Goal: Task Accomplishment & Management: Use online tool/utility

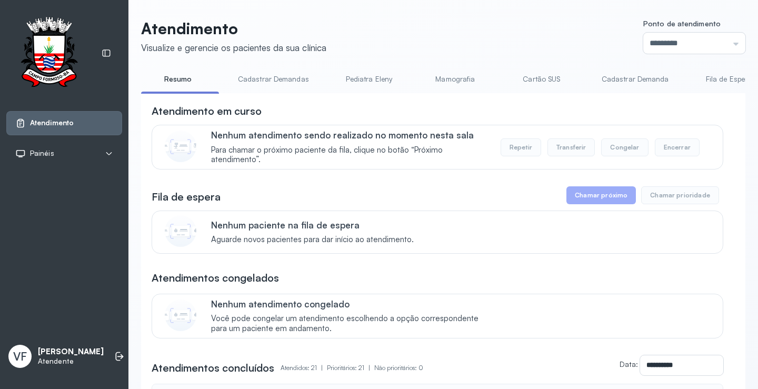
scroll to position [53, 0]
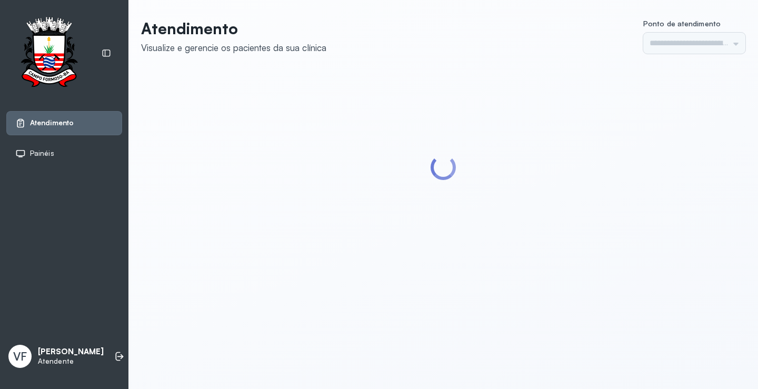
type input "*********"
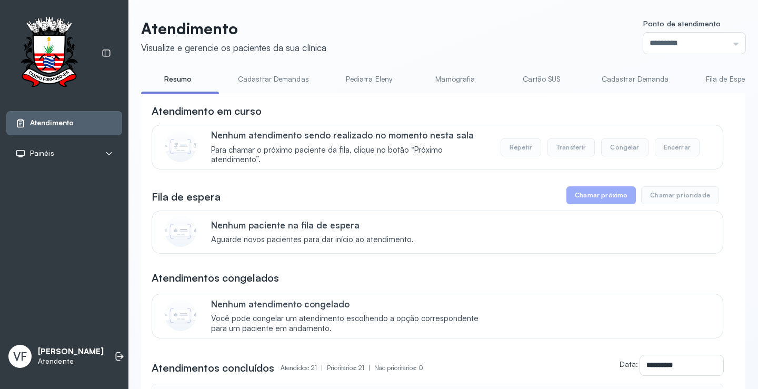
click at [656, 82] on link "Cadastrar Demanda" at bounding box center [635, 79] width 88 height 17
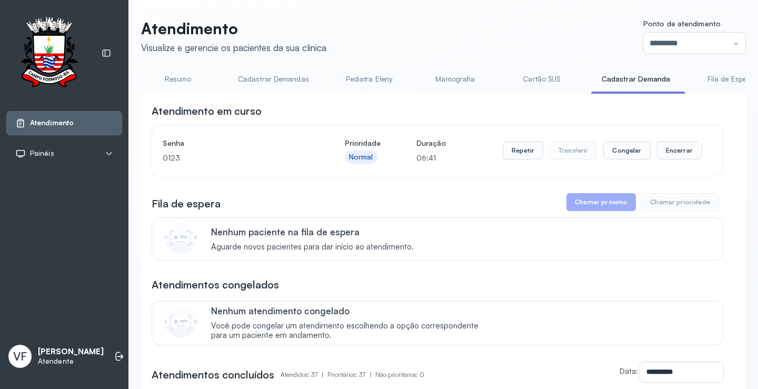
click at [177, 77] on link "Resumo" at bounding box center [178, 79] width 74 height 17
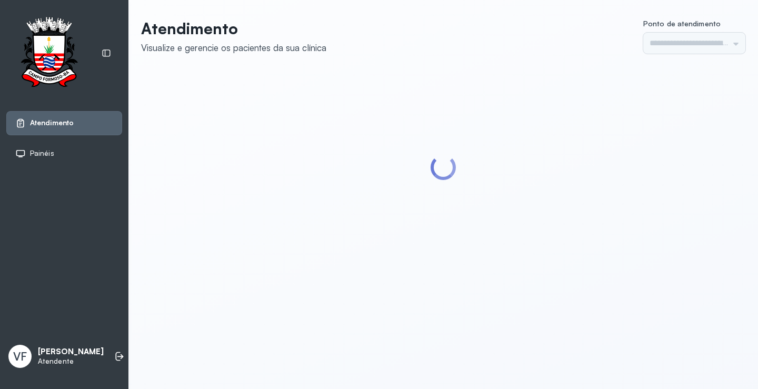
type input "*********"
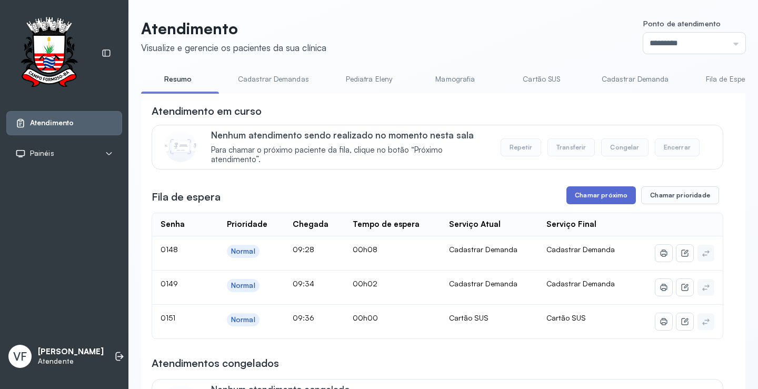
click at [594, 194] on button "Chamar próximo" at bounding box center [602, 195] width 70 height 18
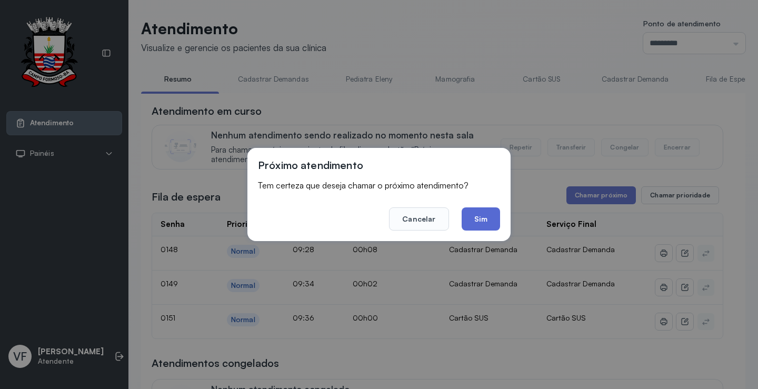
click at [485, 210] on button "Sim" at bounding box center [481, 218] width 38 height 23
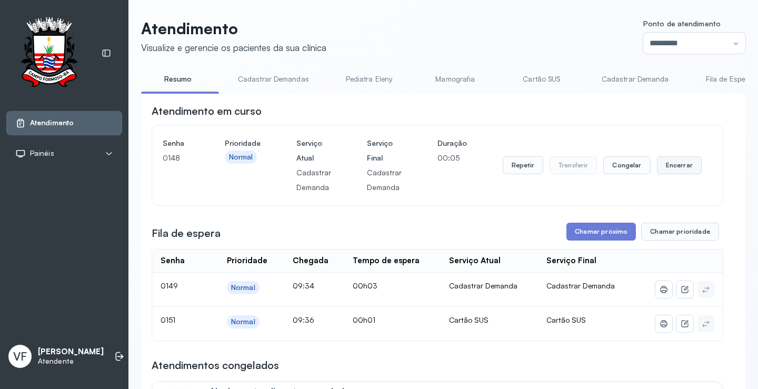
click at [674, 164] on button "Encerrar" at bounding box center [679, 165] width 45 height 18
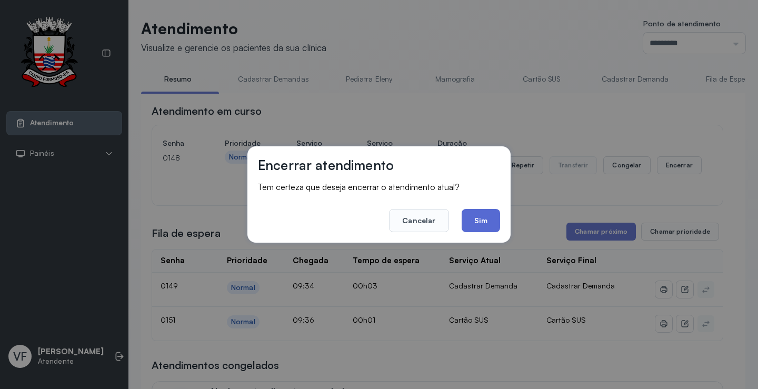
click at [480, 220] on button "Sim" at bounding box center [481, 220] width 38 height 23
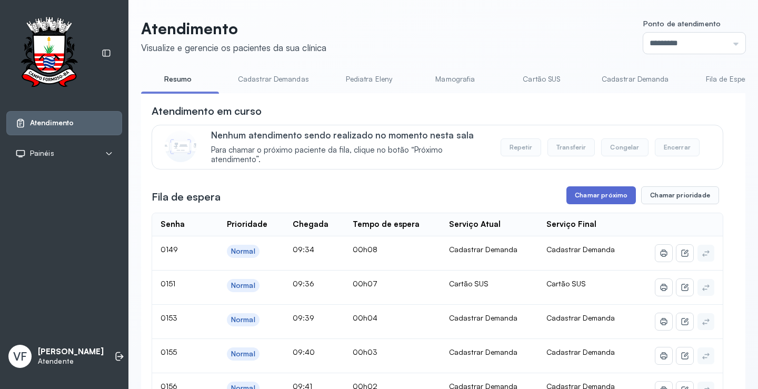
click at [600, 195] on button "Chamar próximo" at bounding box center [602, 195] width 70 height 18
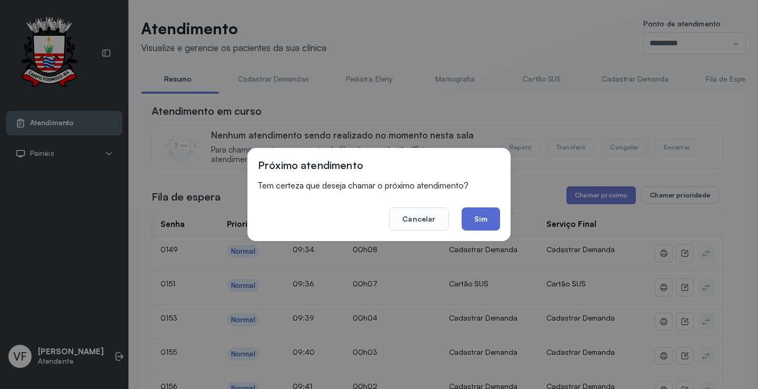
click at [480, 217] on button "Sim" at bounding box center [481, 218] width 38 height 23
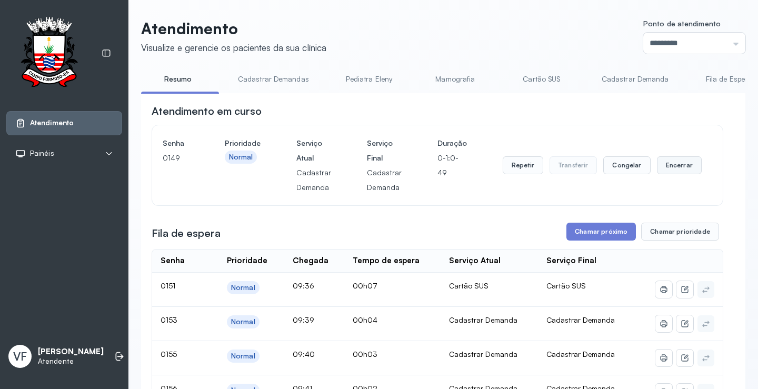
click at [674, 167] on button "Encerrar" at bounding box center [679, 165] width 45 height 18
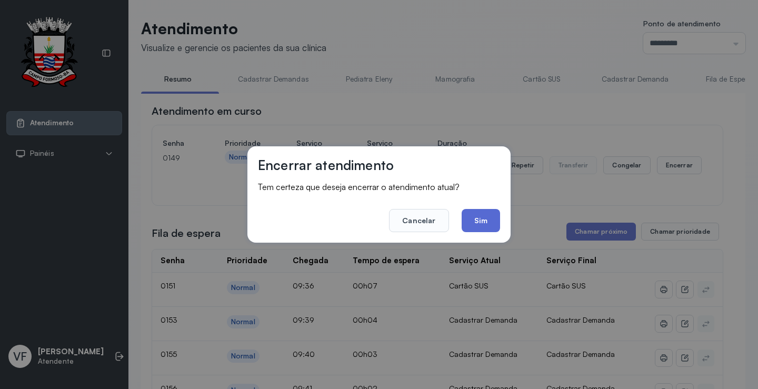
click at [482, 217] on button "Sim" at bounding box center [481, 220] width 38 height 23
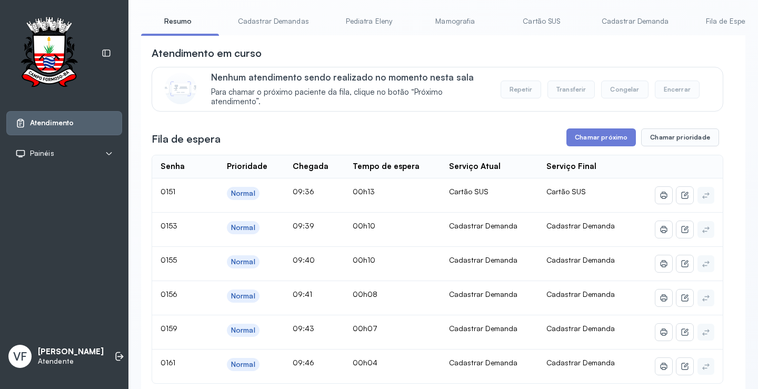
scroll to position [105, 0]
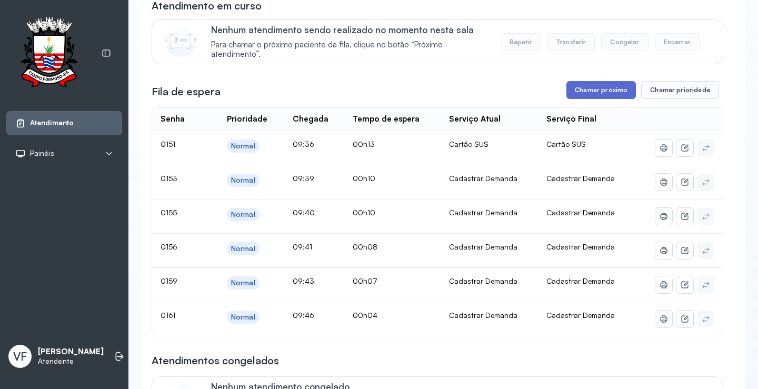
click at [600, 87] on button "Chamar próximo" at bounding box center [602, 90] width 70 height 18
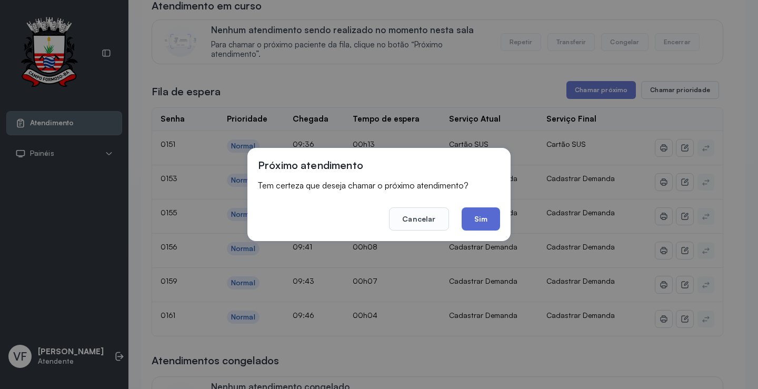
click at [477, 217] on button "Sim" at bounding box center [481, 218] width 38 height 23
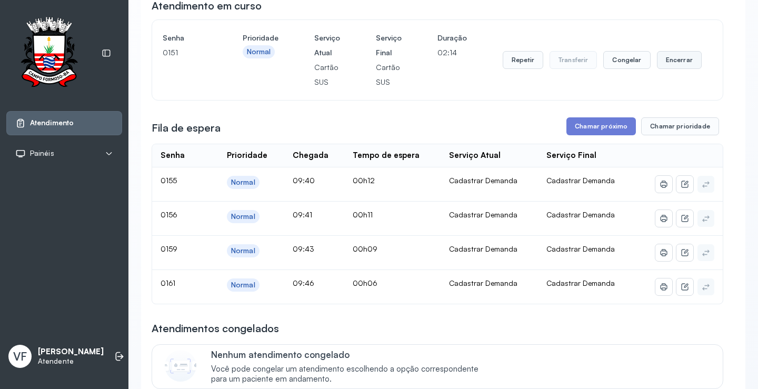
click at [670, 63] on button "Encerrar" at bounding box center [679, 60] width 45 height 18
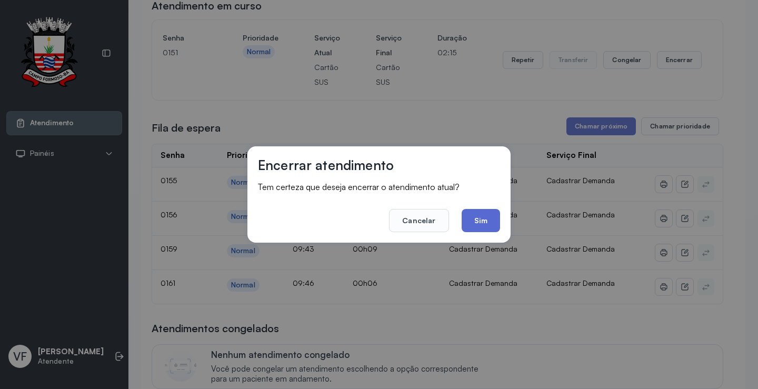
click at [489, 217] on button "Sim" at bounding box center [481, 220] width 38 height 23
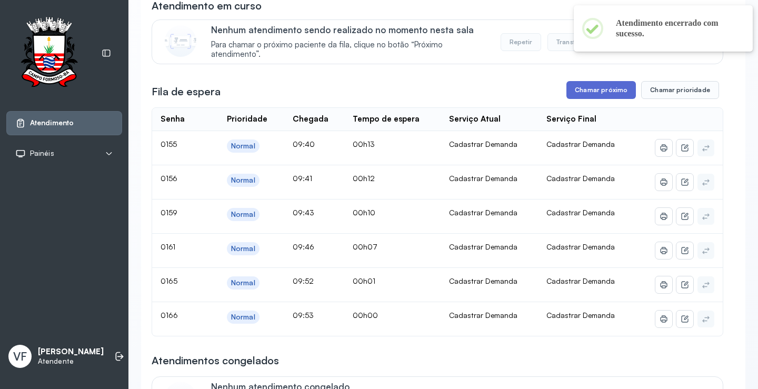
click at [585, 95] on button "Chamar próximo" at bounding box center [602, 90] width 70 height 18
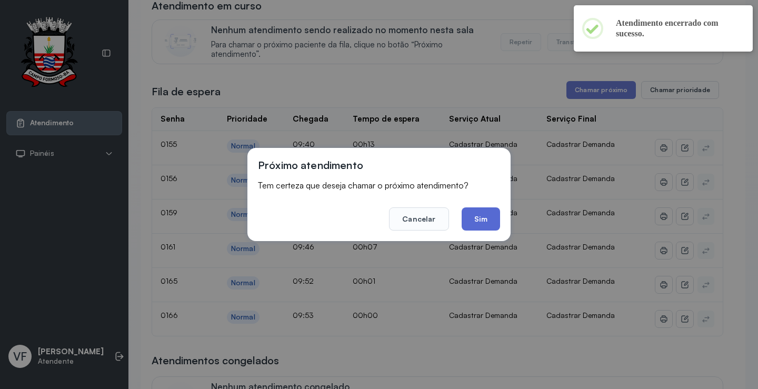
click at [479, 215] on button "Sim" at bounding box center [481, 218] width 38 height 23
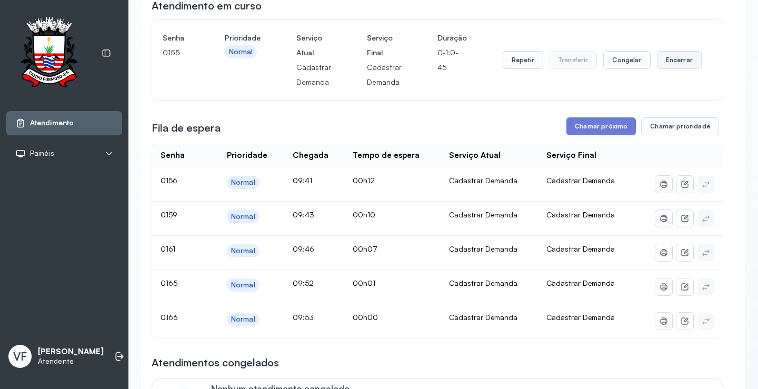
click at [673, 58] on button "Encerrar" at bounding box center [679, 60] width 45 height 18
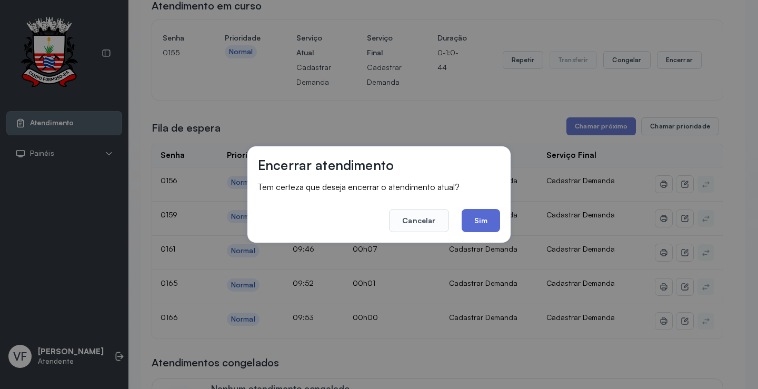
click at [488, 219] on button "Sim" at bounding box center [481, 220] width 38 height 23
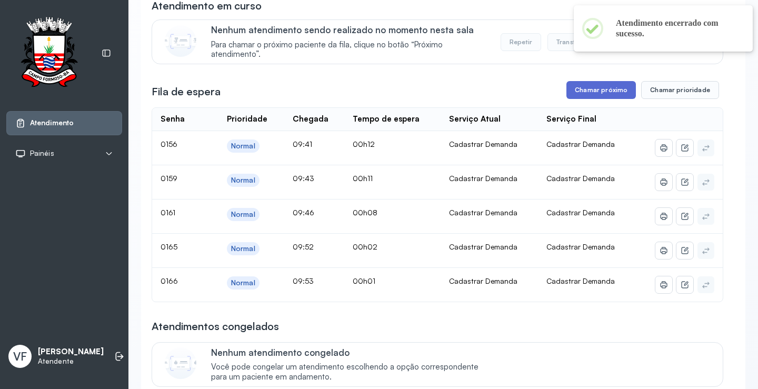
click at [591, 89] on button "Chamar próximo" at bounding box center [602, 90] width 70 height 18
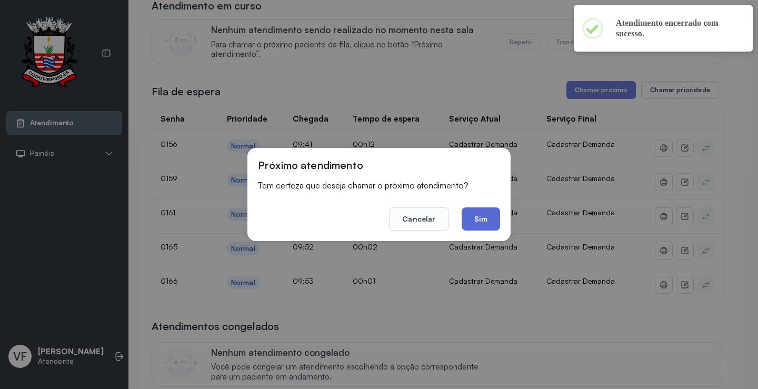
click at [477, 215] on button "Sim" at bounding box center [481, 218] width 38 height 23
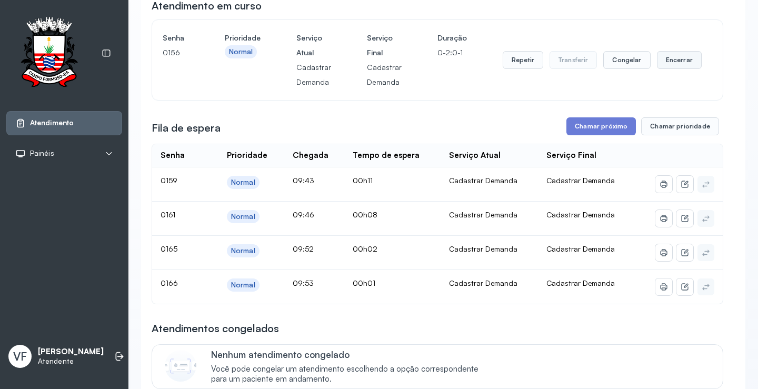
click at [670, 57] on button "Encerrar" at bounding box center [679, 60] width 45 height 18
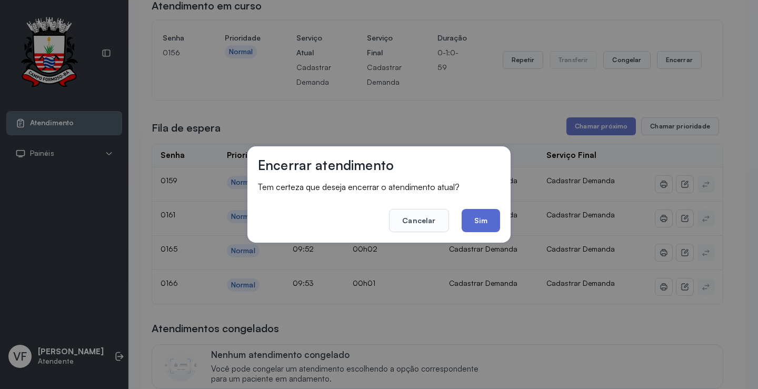
click at [479, 219] on button "Sim" at bounding box center [481, 220] width 38 height 23
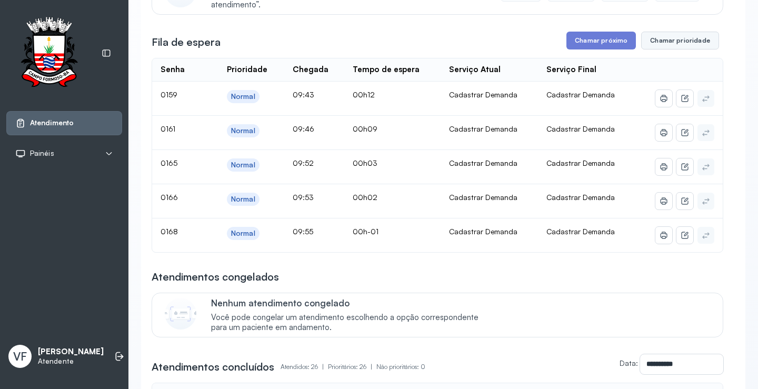
scroll to position [158, 0]
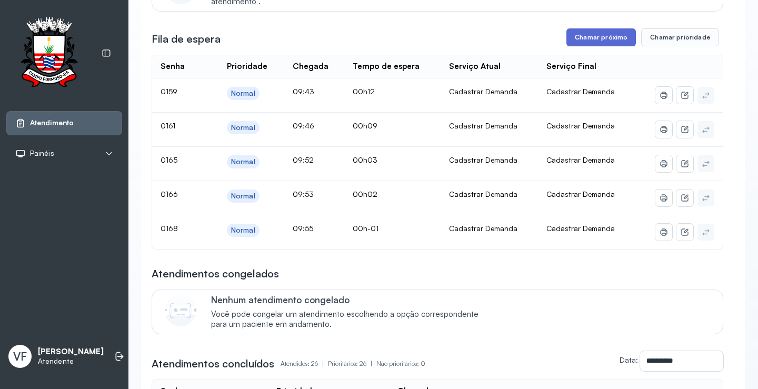
click at [588, 37] on button "Chamar próximo" at bounding box center [602, 37] width 70 height 18
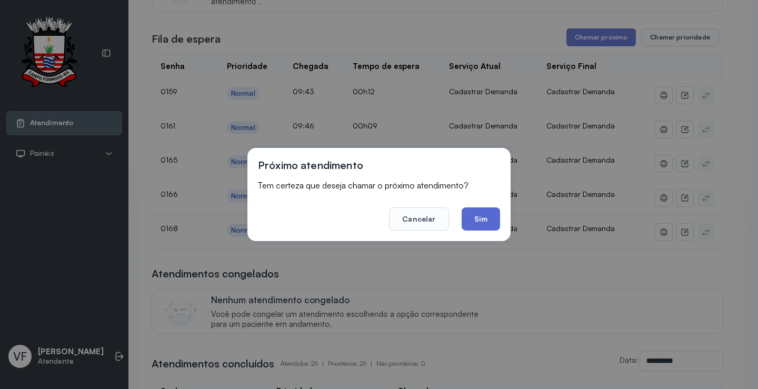
click at [479, 223] on button "Sim" at bounding box center [481, 218] width 38 height 23
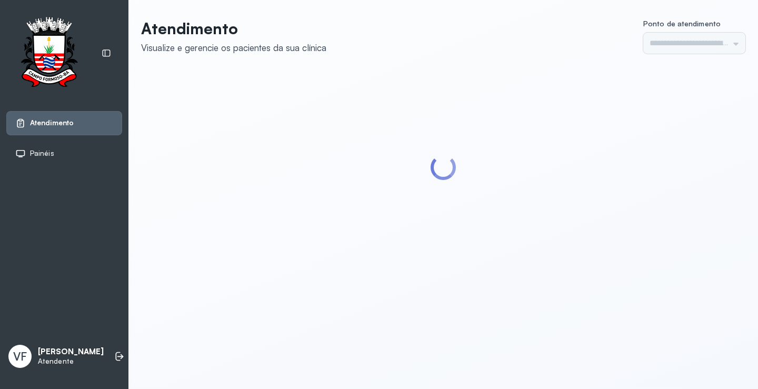
type input "*********"
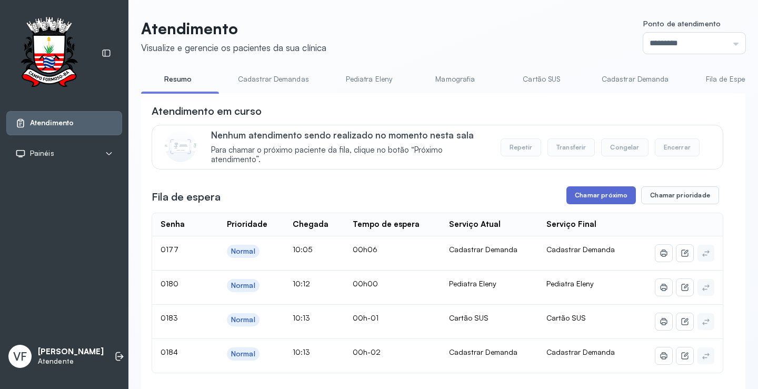
click at [582, 196] on button "Chamar próximo" at bounding box center [602, 195] width 70 height 18
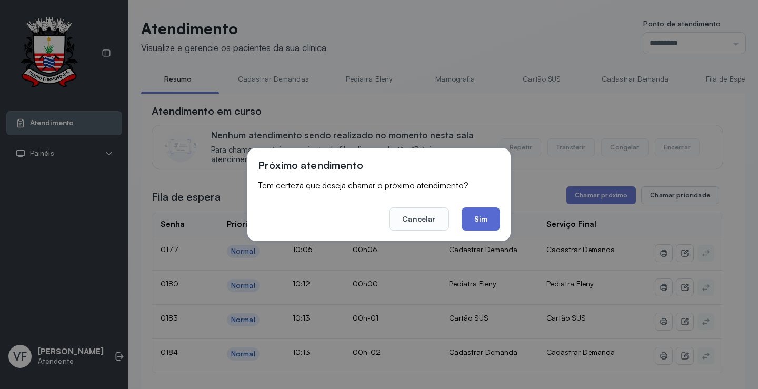
click at [485, 219] on button "Sim" at bounding box center [481, 218] width 38 height 23
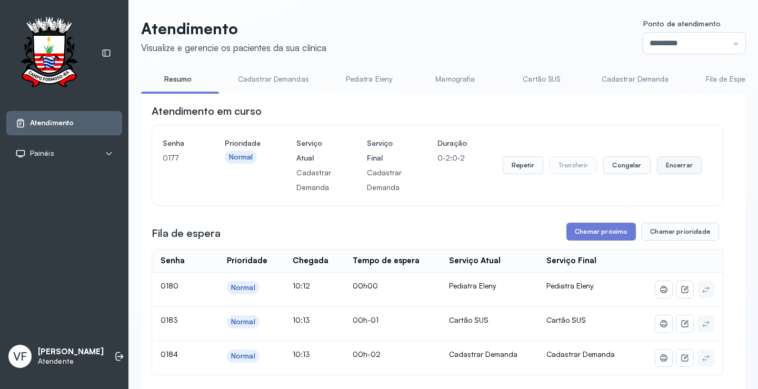
click at [668, 165] on button "Encerrar" at bounding box center [679, 165] width 45 height 18
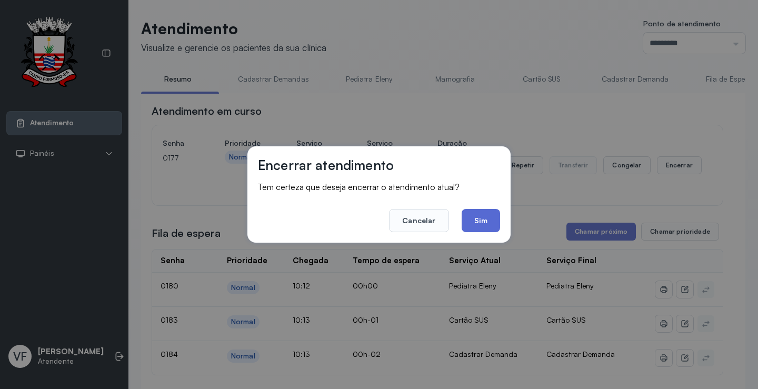
click at [481, 216] on button "Sim" at bounding box center [481, 220] width 38 height 23
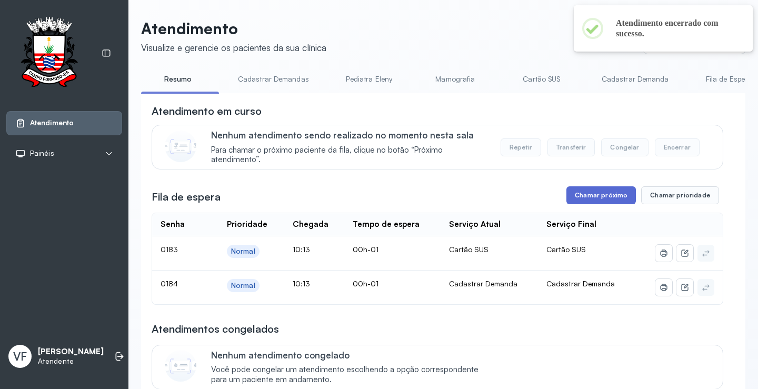
click at [590, 196] on button "Chamar próximo" at bounding box center [602, 195] width 70 height 18
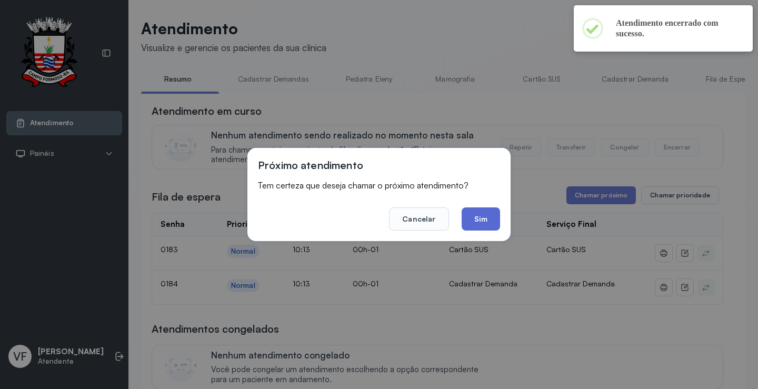
click at [487, 218] on button "Sim" at bounding box center [481, 218] width 38 height 23
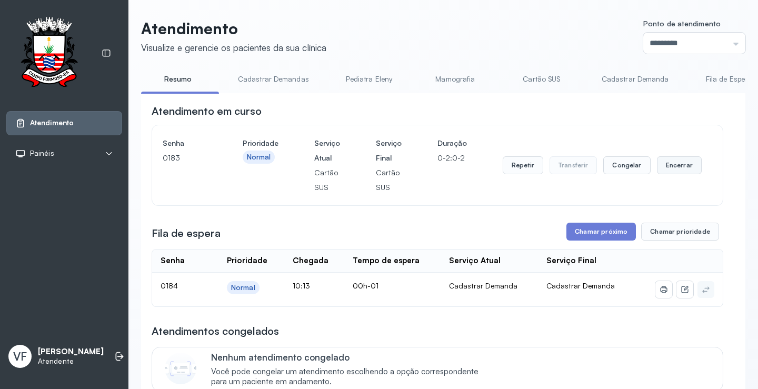
click at [675, 168] on button "Encerrar" at bounding box center [679, 165] width 45 height 18
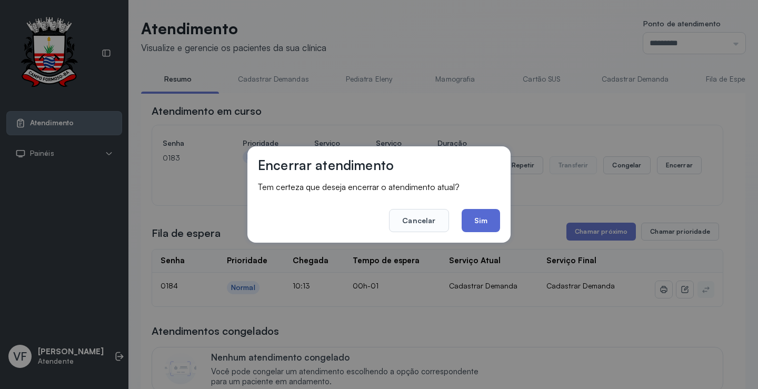
click at [480, 219] on button "Sim" at bounding box center [481, 220] width 38 height 23
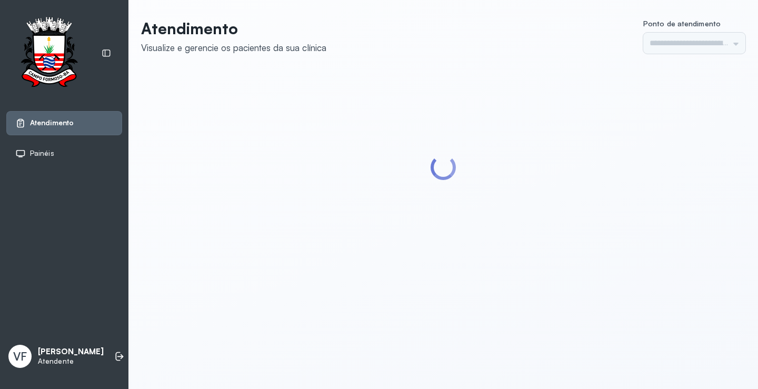
type input "*********"
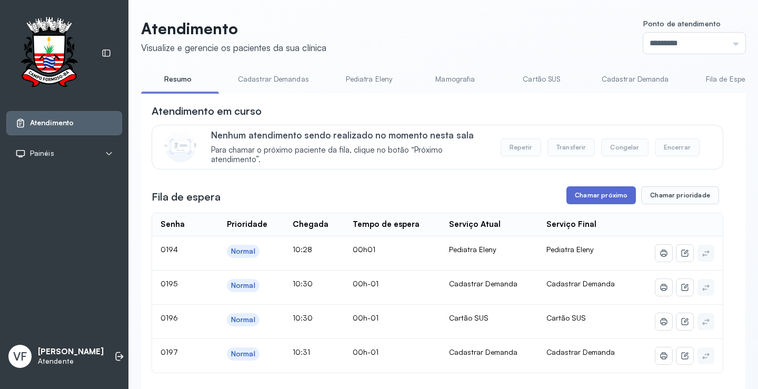
click at [598, 197] on button "Chamar próximo" at bounding box center [602, 195] width 70 height 18
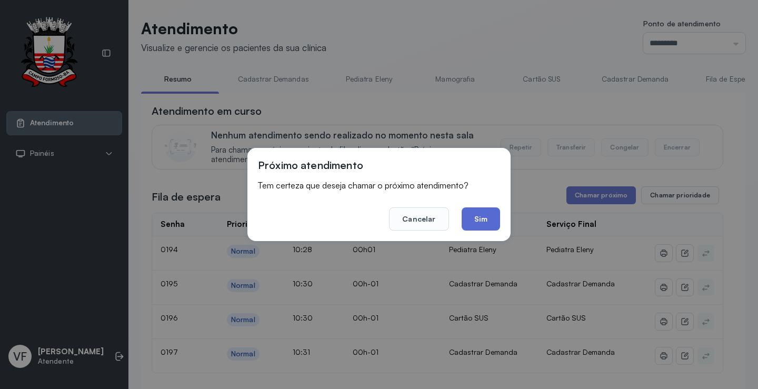
click at [483, 217] on button "Sim" at bounding box center [481, 218] width 38 height 23
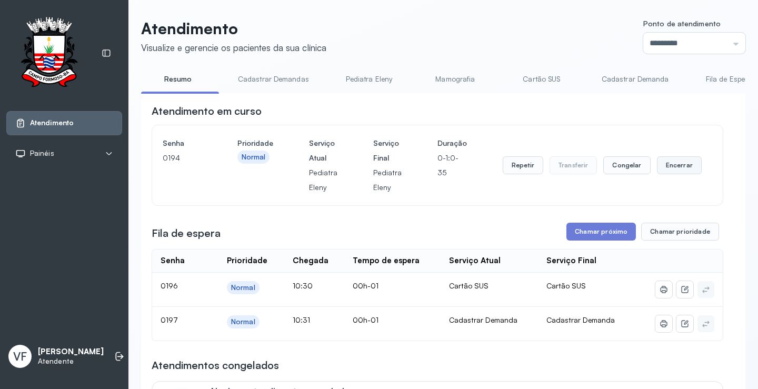
click at [667, 164] on button "Encerrar" at bounding box center [679, 165] width 45 height 18
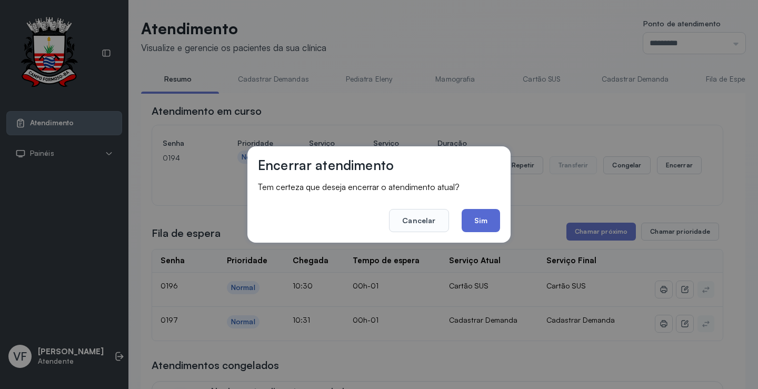
click at [485, 218] on button "Sim" at bounding box center [481, 220] width 38 height 23
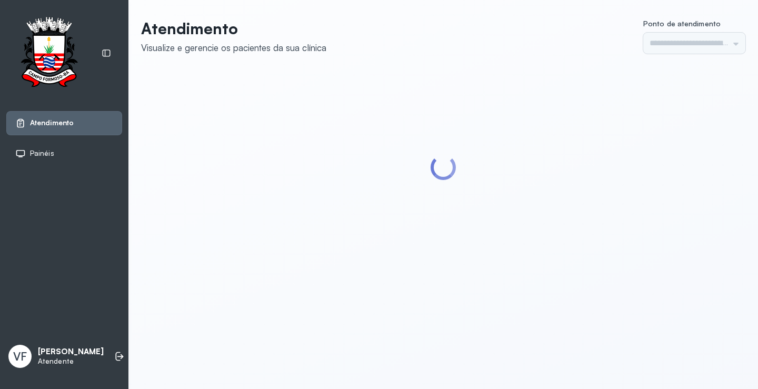
type input "*********"
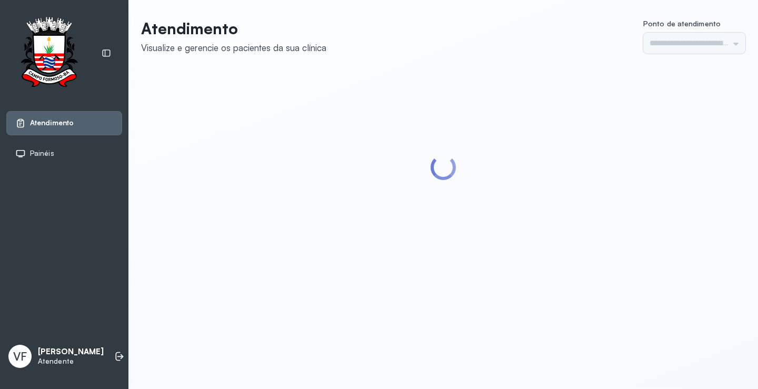
type input "*********"
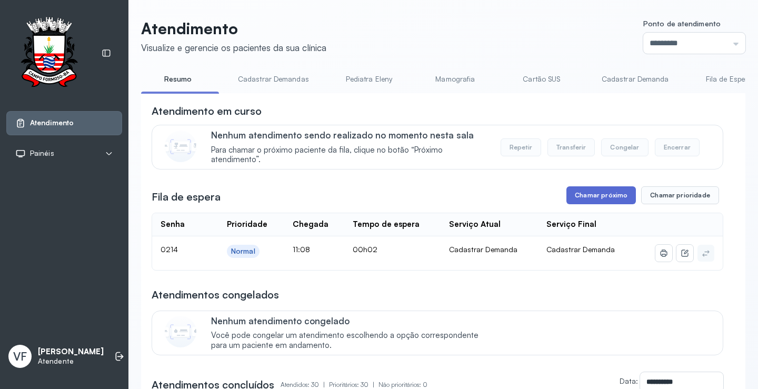
click at [599, 201] on button "Chamar próximo" at bounding box center [602, 195] width 70 height 18
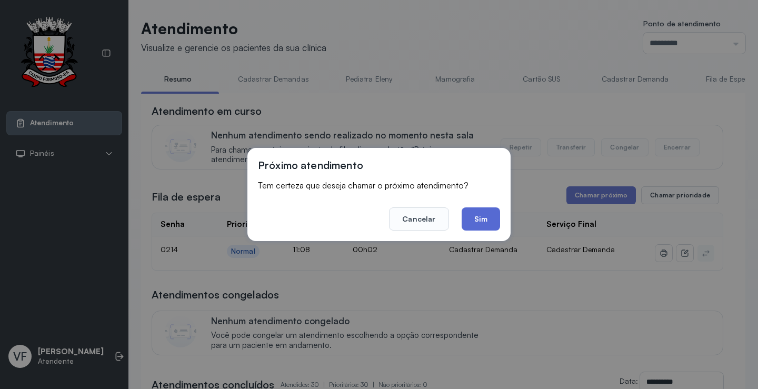
click at [484, 220] on button "Sim" at bounding box center [481, 218] width 38 height 23
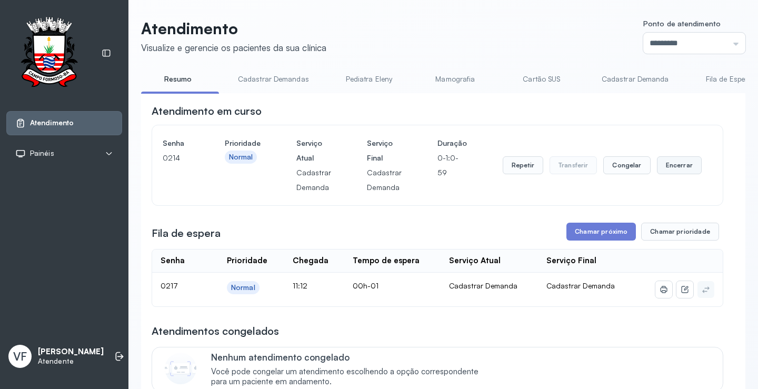
click at [672, 163] on button "Encerrar" at bounding box center [679, 165] width 45 height 18
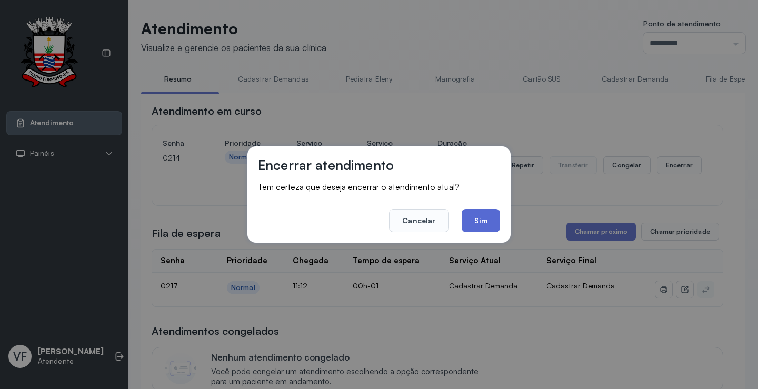
click at [490, 220] on button "Sim" at bounding box center [481, 220] width 38 height 23
